Goal: Transaction & Acquisition: Purchase product/service

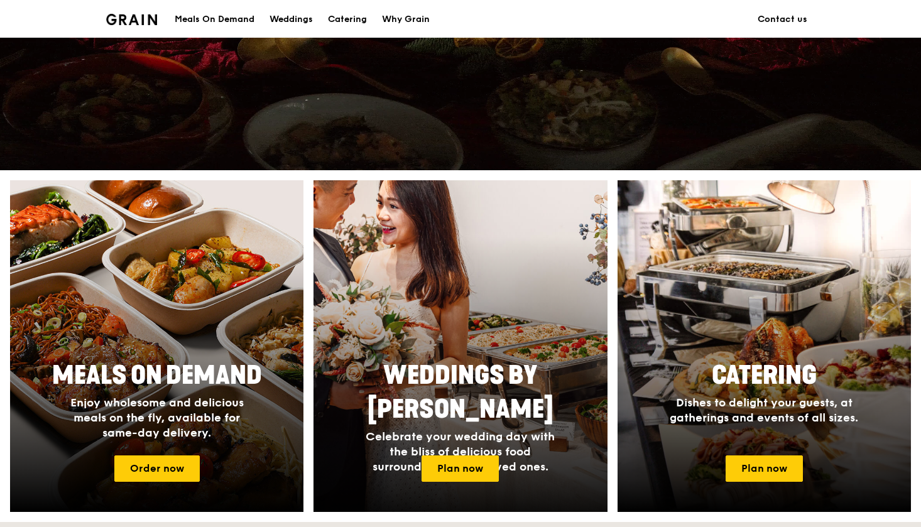
scroll to position [365, 0]
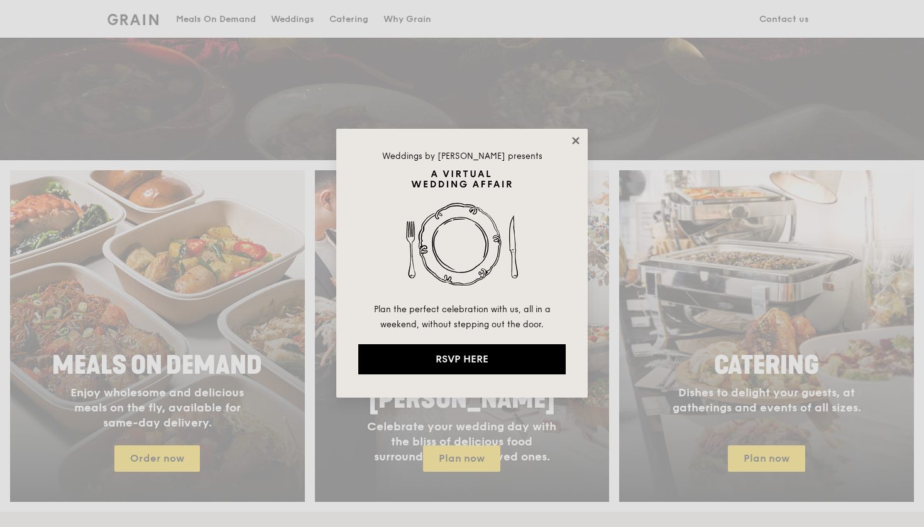
click at [579, 137] on icon at bounding box center [575, 140] width 11 height 11
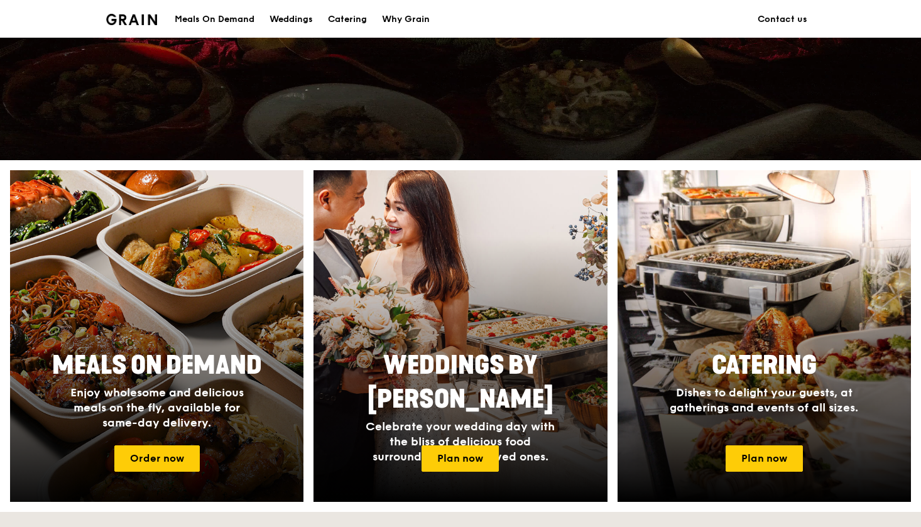
click at [253, 310] on div at bounding box center [157, 336] width 323 height 365
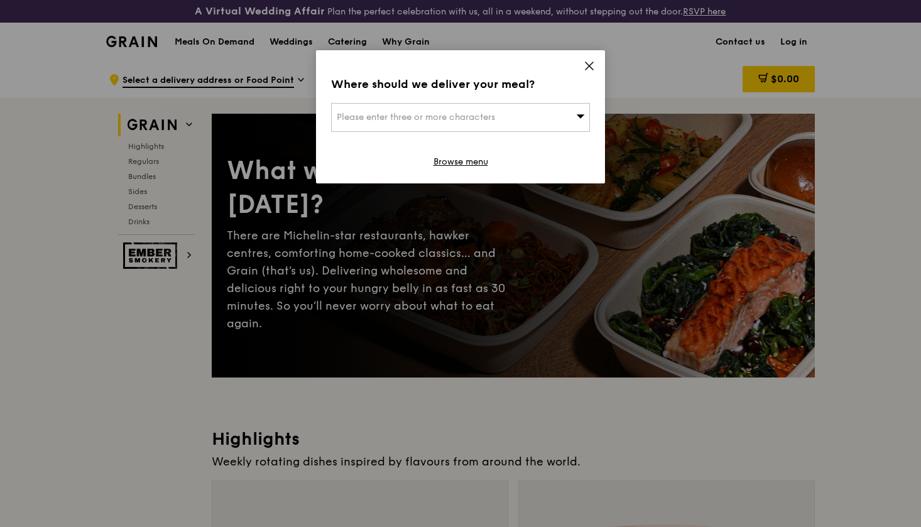
click at [579, 55] on div "Where should we deliver your meal? Please enter three or more characters Browse…" at bounding box center [460, 116] width 289 height 133
click at [585, 62] on icon at bounding box center [589, 65] width 11 height 11
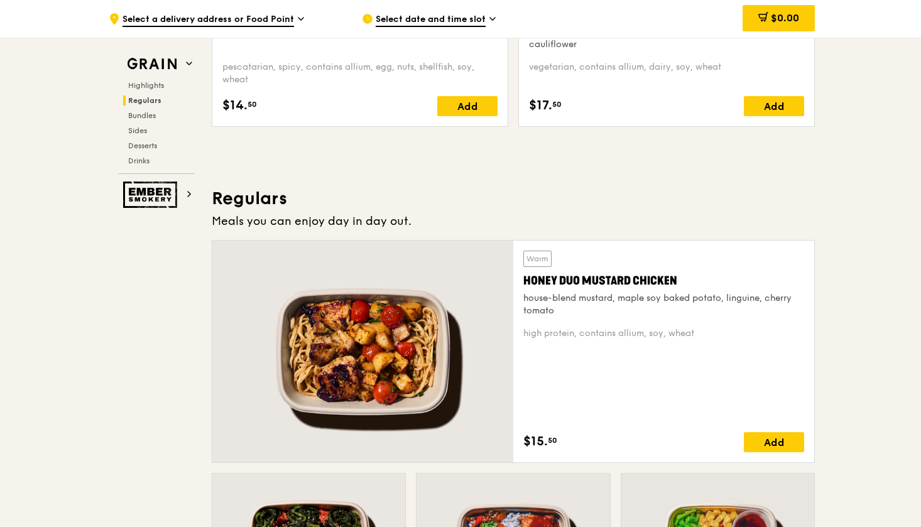
scroll to position [881, 0]
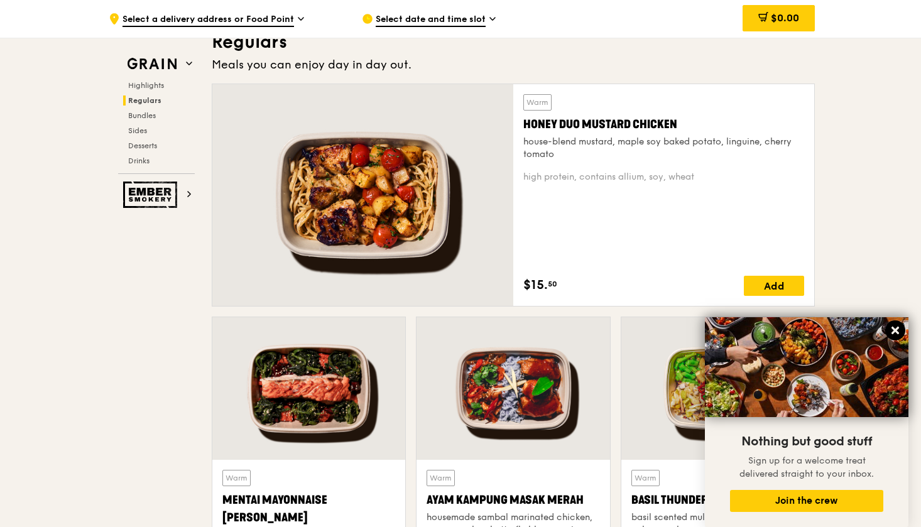
click at [892, 332] on icon at bounding box center [895, 330] width 11 height 11
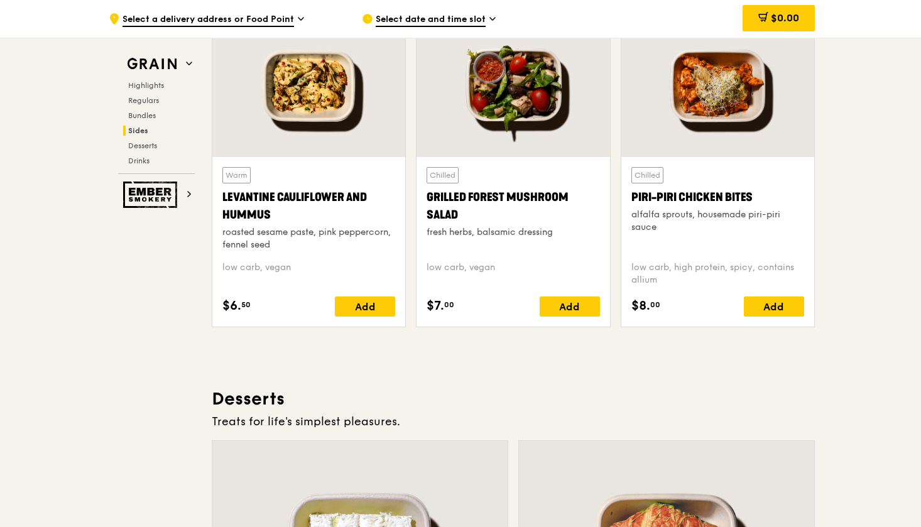
scroll to position [2962, 0]
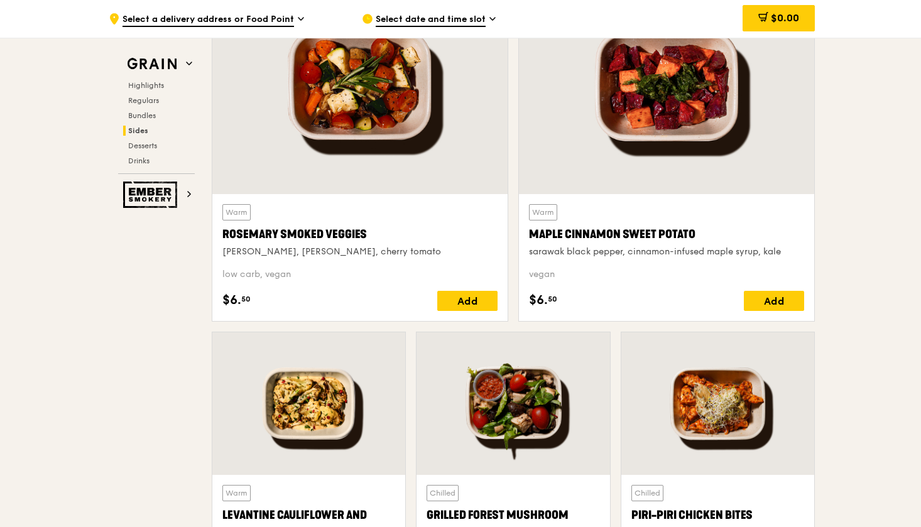
click at [146, 4] on div ".cls-1 { fill: none; stroke: #fff; stroke-linecap: round; stroke-linejoin: roun…" at bounding box center [225, 19] width 233 height 38
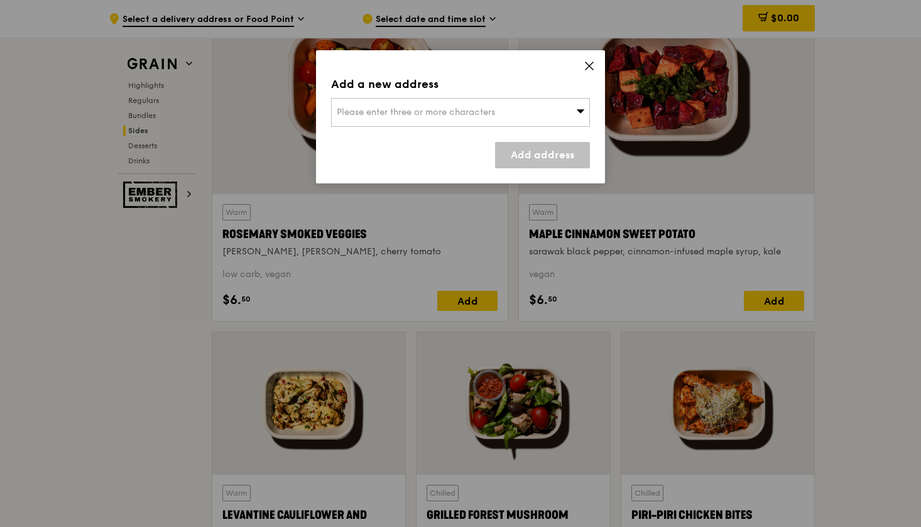
click at [588, 63] on icon at bounding box center [589, 65] width 11 height 11
